Goal: Task Accomplishment & Management: Manage account settings

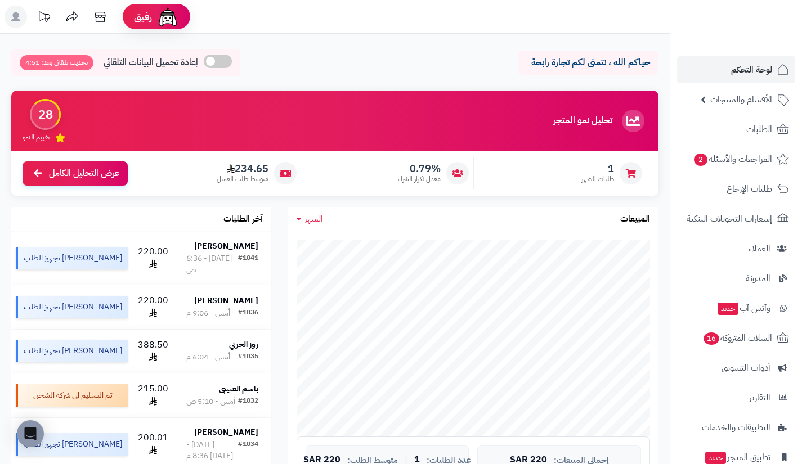
scroll to position [138, 0]
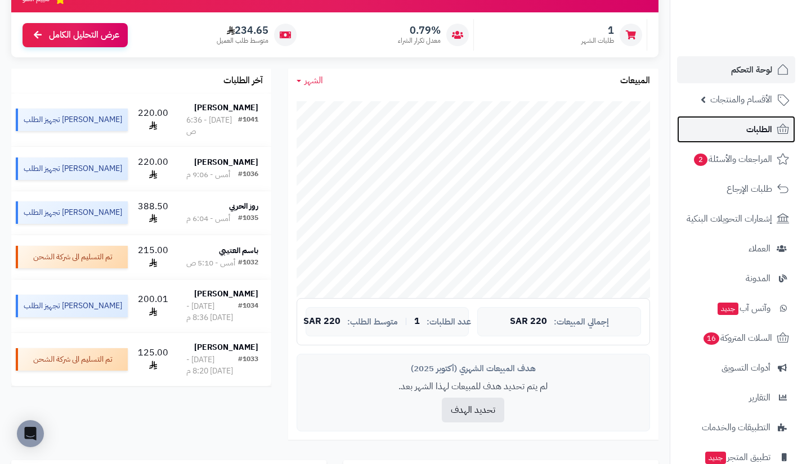
click at [733, 131] on link "الطلبات" at bounding box center [736, 129] width 118 height 27
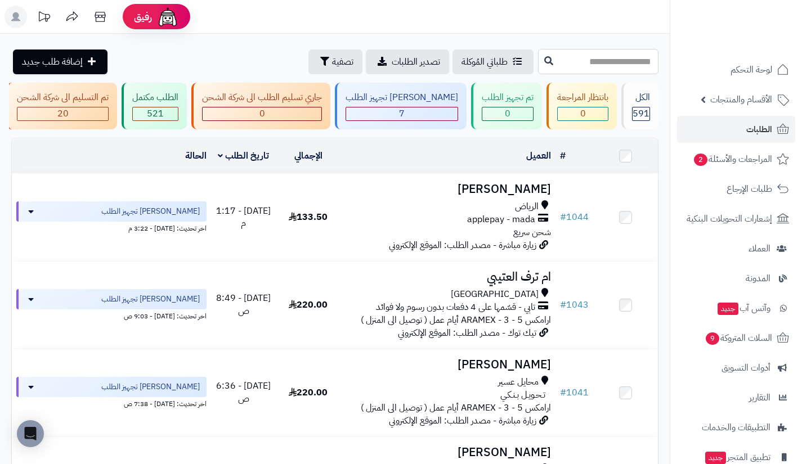
click at [561, 69] on input "text" at bounding box center [598, 61] width 120 height 25
type input "***"
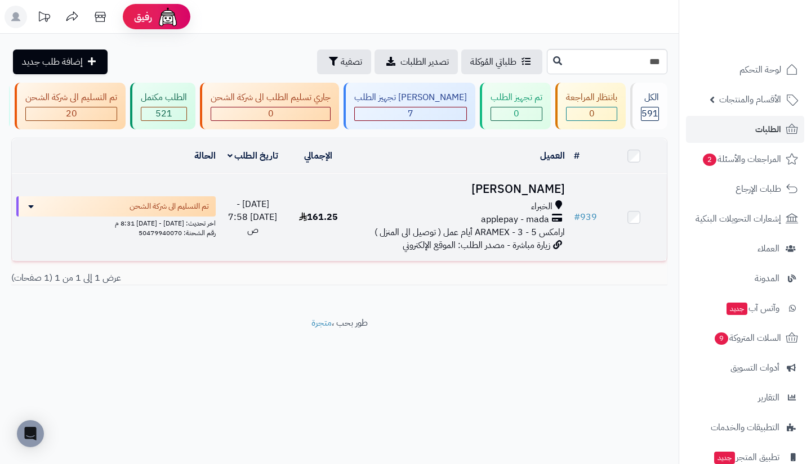
click at [497, 220] on span "applepay - mada" at bounding box center [515, 219] width 68 height 13
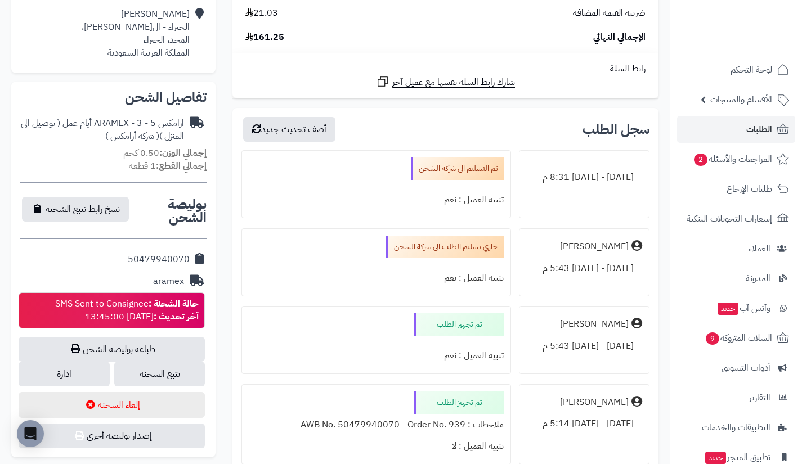
scroll to position [279, 0]
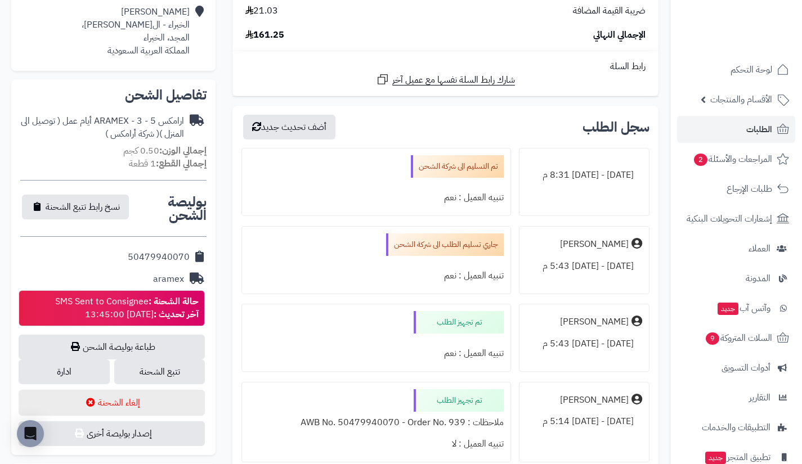
drag, startPoint x: 125, startPoint y: 253, endPoint x: 194, endPoint y: 258, distance: 68.8
click at [194, 258] on div "50479940070" at bounding box center [113, 258] width 186 height 22
copy div "50479940070"
click at [97, 364] on link "ادارة" at bounding box center [64, 372] width 91 height 25
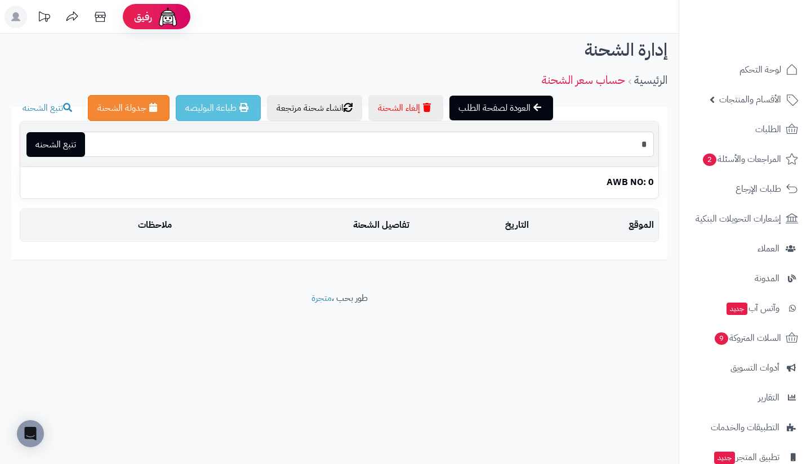
click at [440, 149] on input "*" at bounding box center [369, 144] width 570 height 25
paste input "**********"
type input "**********"
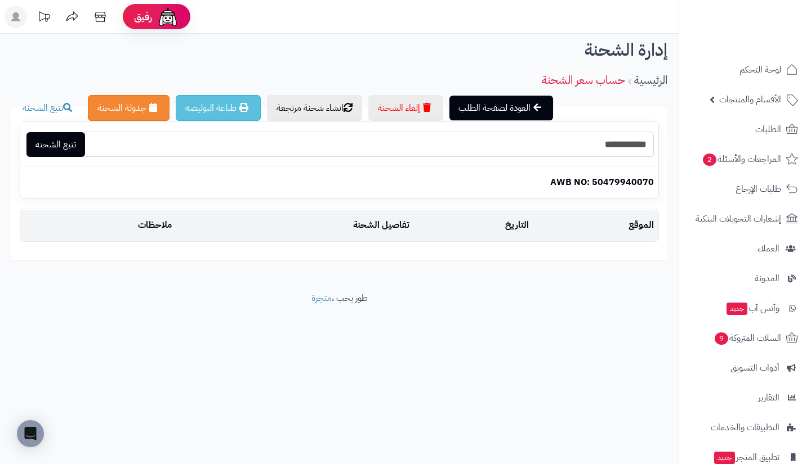
click at [440, 149] on input "**********" at bounding box center [369, 144] width 570 height 25
click at [122, 334] on footer "طور بحب ، متجرة" at bounding box center [339, 320] width 678 height 56
click at [744, 344] on span "السلات المتروكة 9" at bounding box center [747, 338] width 68 height 16
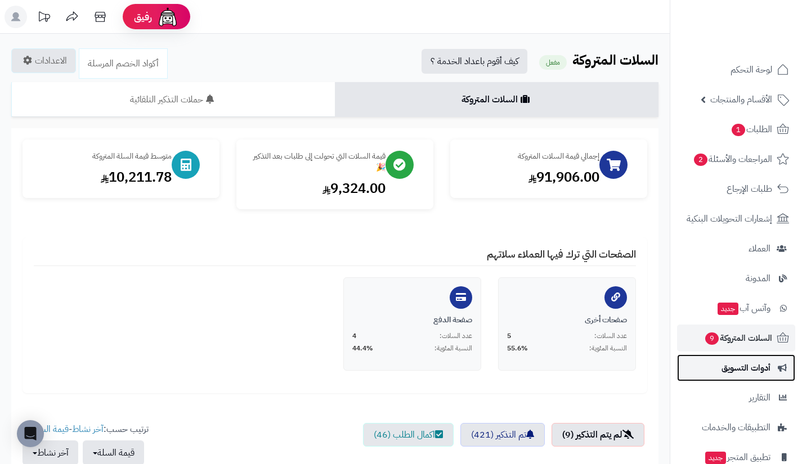
click at [729, 378] on link "أدوات التسويق" at bounding box center [736, 368] width 118 height 27
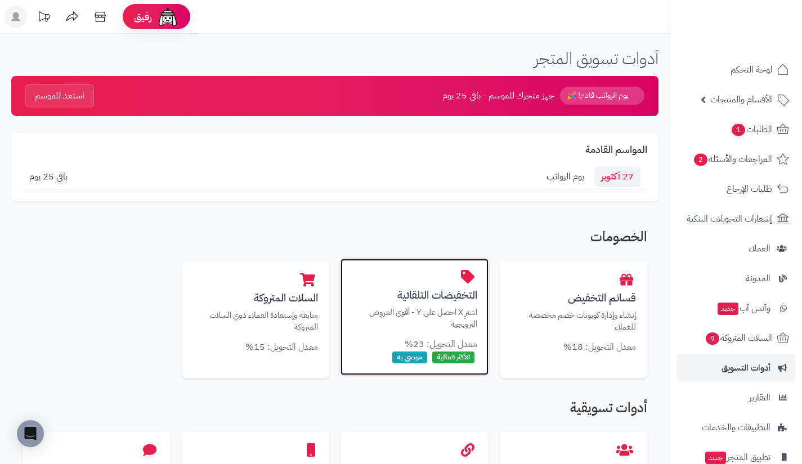
click at [414, 319] on p "اشترِ X احصل على Y - أقوى العروض الترويجية" at bounding box center [415, 318] width 126 height 23
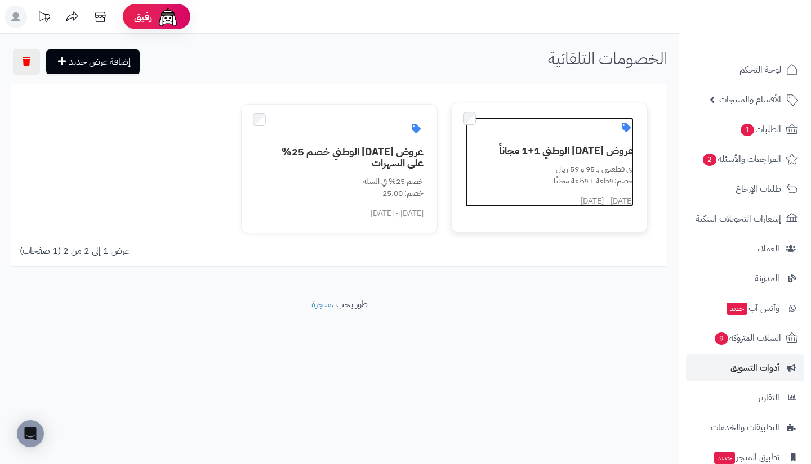
click at [520, 159] on link "عروض اليوم الوطني 1+1 مجاناً أي قطعتين بـ 95 و 59 ريال خصم: قطعة + قطعة مجانًا …" at bounding box center [549, 162] width 168 height 90
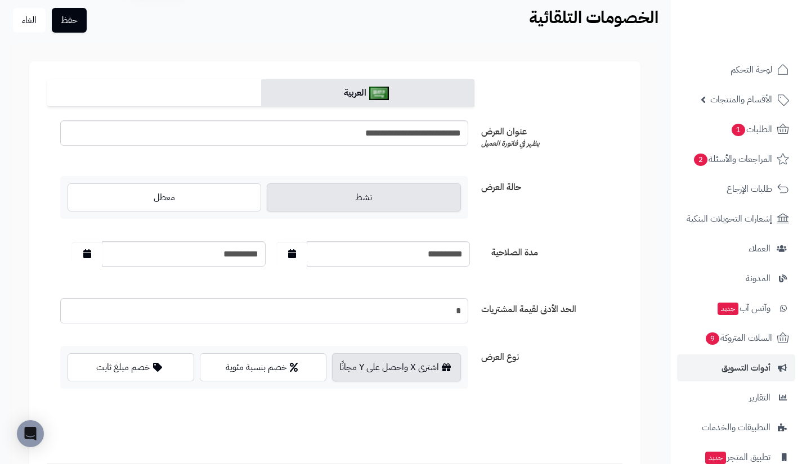
scroll to position [37, 0]
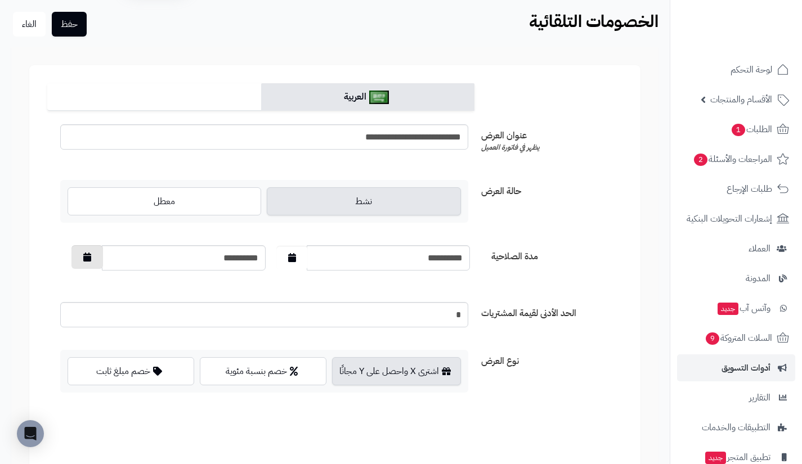
click at [87, 261] on icon "button" at bounding box center [87, 257] width 8 height 9
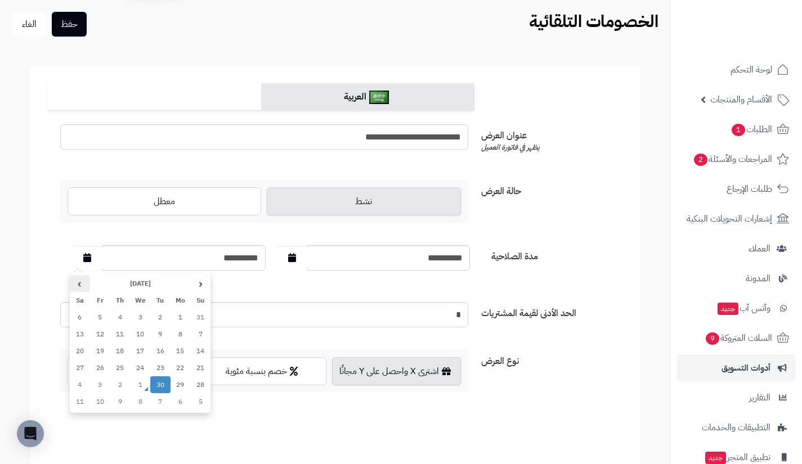
click at [86, 277] on th "›" at bounding box center [80, 283] width 20 height 17
click at [105, 389] on td "31" at bounding box center [100, 385] width 20 height 17
type input "**********"
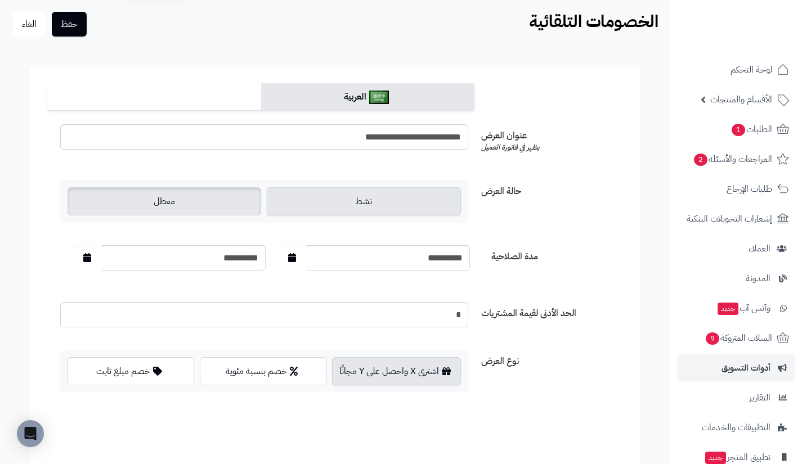
scroll to position [0, 0]
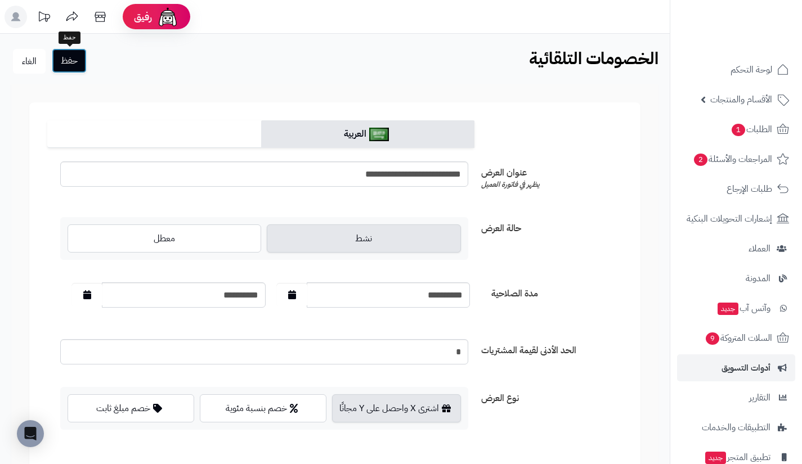
click at [73, 58] on button "حفظ" at bounding box center [69, 60] width 35 height 25
